Goal: Information Seeking & Learning: Learn about a topic

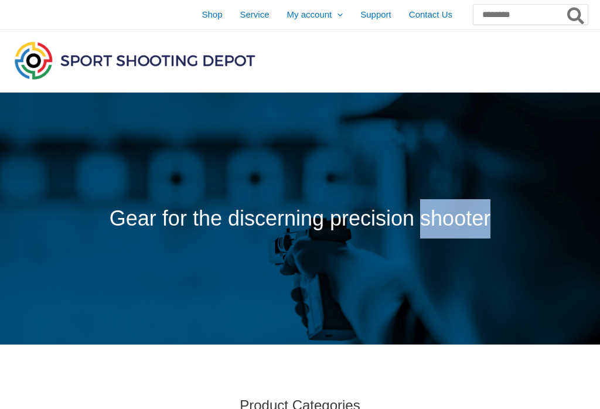
click at [202, 15] on span "Shop" at bounding box center [212, 14] width 21 height 29
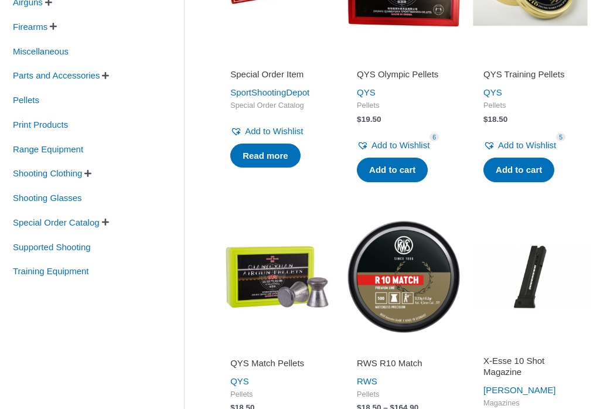
scroll to position [324, 0]
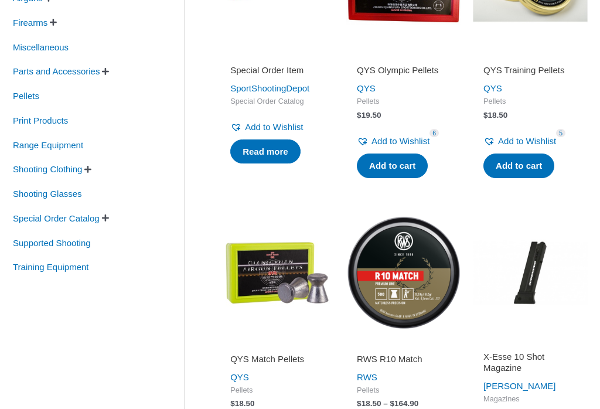
click at [409, 79] on link "QYS Olympic Pellets" at bounding box center [404, 72] width 94 height 16
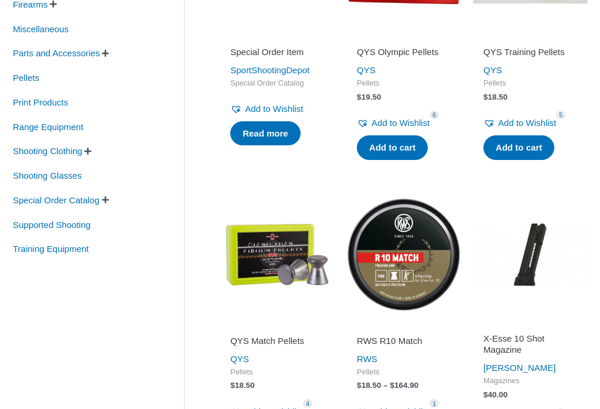
click at [275, 335] on h2 "QYS Match Pellets" at bounding box center [277, 341] width 94 height 12
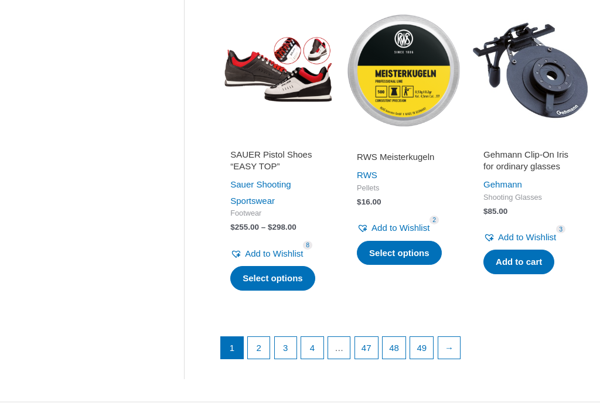
scroll to position [1432, 0]
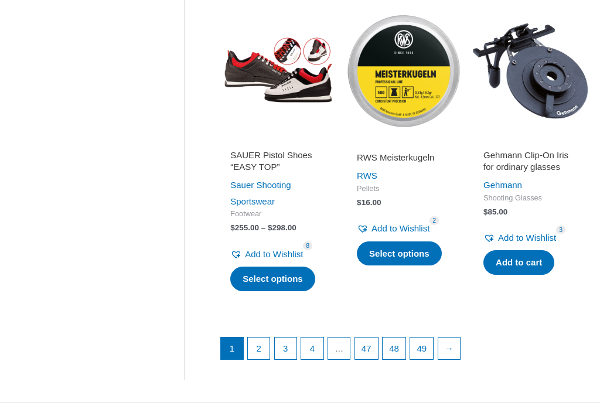
click at [261, 342] on link "2" at bounding box center [259, 349] width 22 height 22
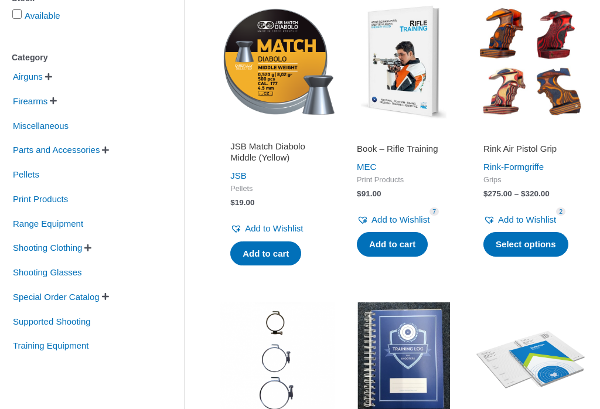
scroll to position [243, 0]
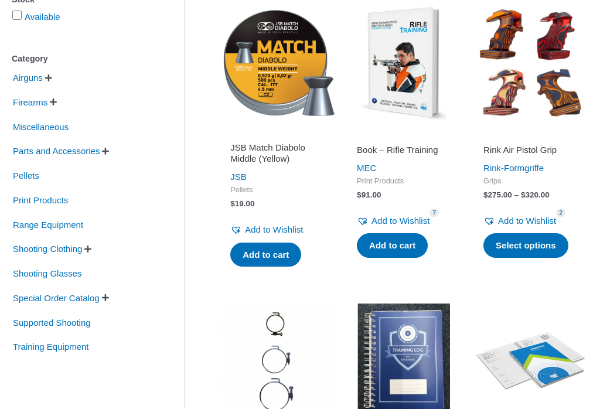
click at [81, 276] on span "Shooting Glasses" at bounding box center [48, 274] width 72 height 20
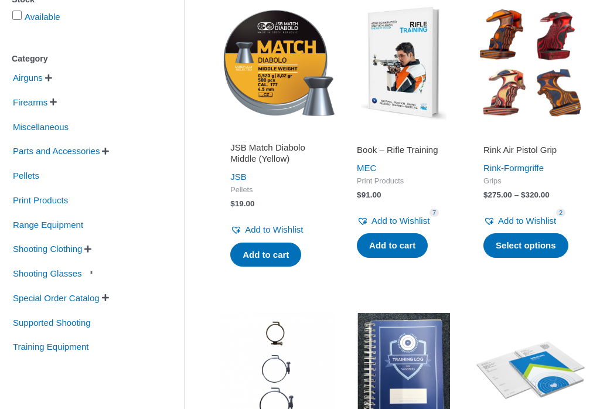
scroll to position [244, 0]
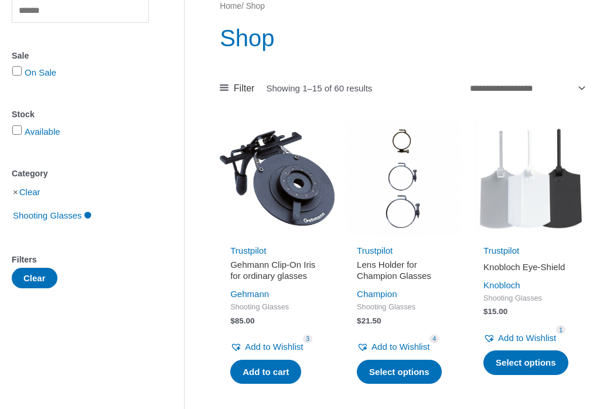
scroll to position [128, 0]
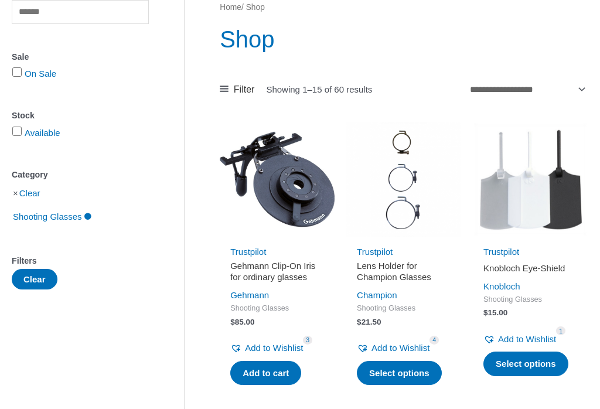
click at [25, 196] on link "Clear" at bounding box center [29, 193] width 21 height 10
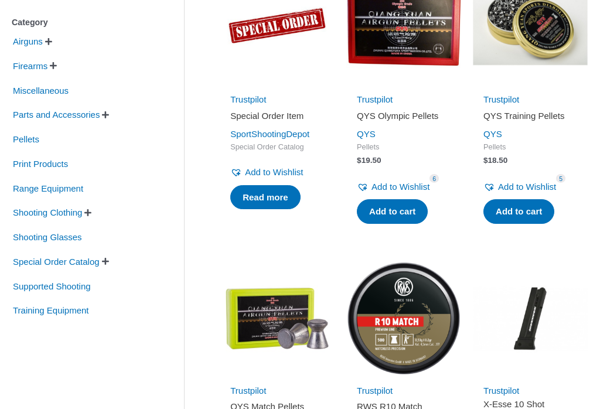
scroll to position [280, 0]
click at [43, 291] on span "Supported Shooting" at bounding box center [52, 287] width 80 height 20
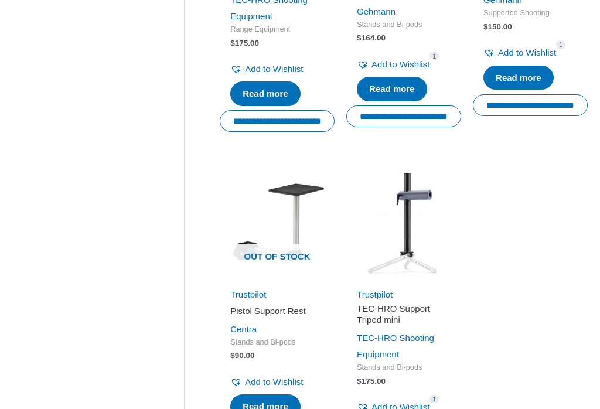
scroll to position [428, 0]
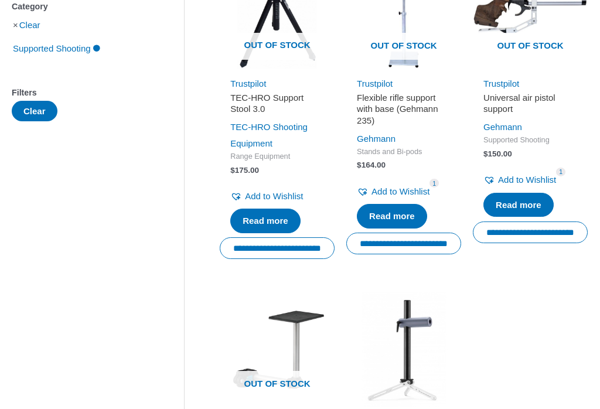
scroll to position [295, 0]
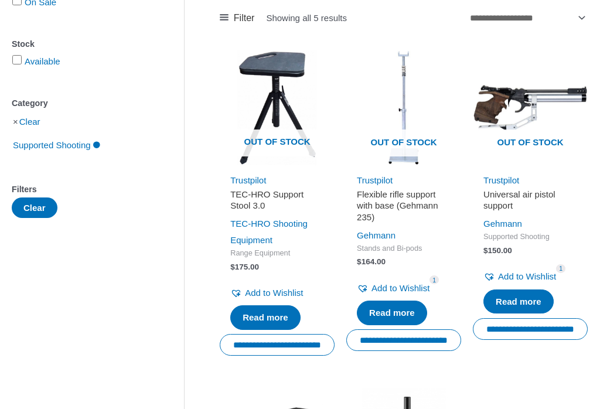
scroll to position [199, 0]
click at [26, 125] on link "Clear" at bounding box center [29, 122] width 21 height 10
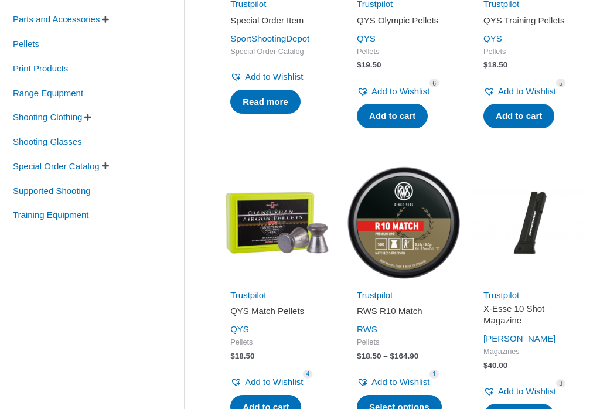
scroll to position [376, 0]
click at [30, 96] on span "Range Equipment" at bounding box center [48, 93] width 73 height 20
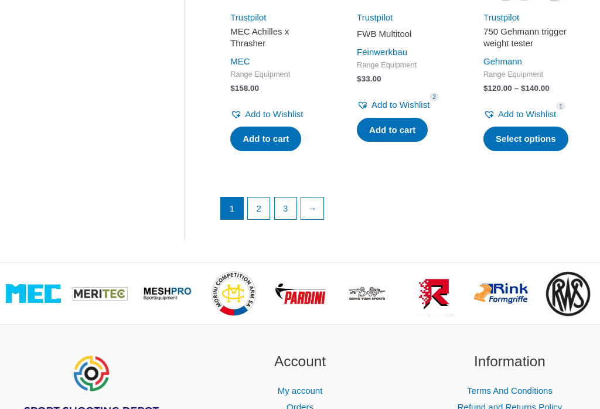
scroll to position [1629, 0]
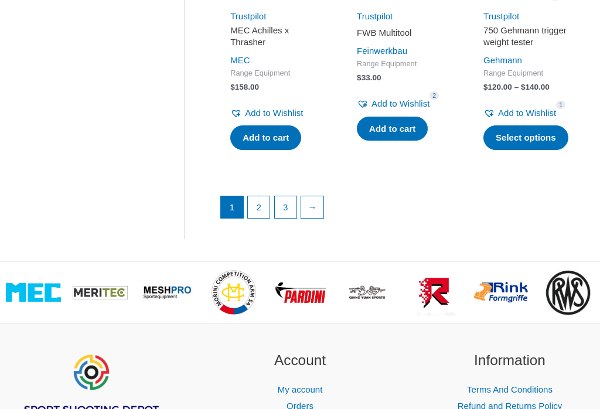
click at [261, 215] on link "2" at bounding box center [259, 207] width 22 height 22
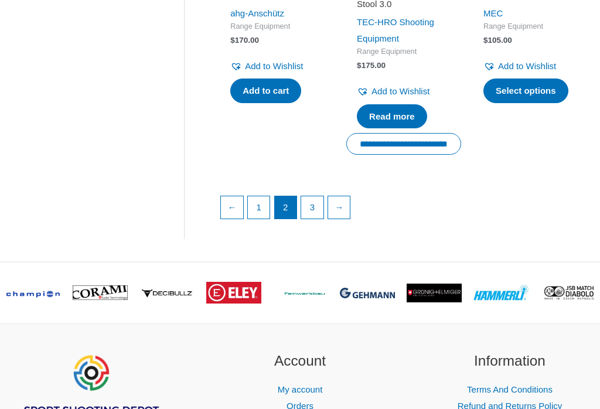
scroll to position [1670, 0]
click at [321, 209] on link "3" at bounding box center [312, 207] width 22 height 22
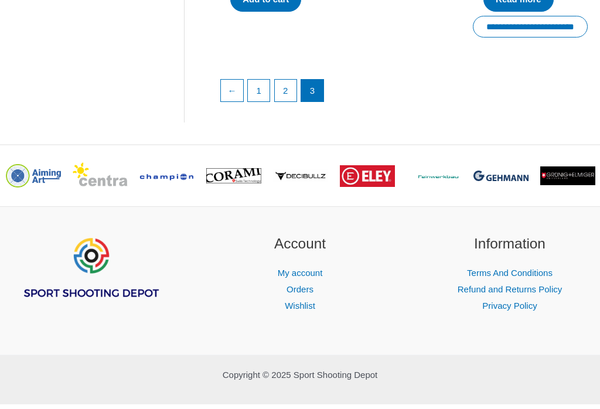
scroll to position [1715, 0]
